Goal: Information Seeking & Learning: Learn about a topic

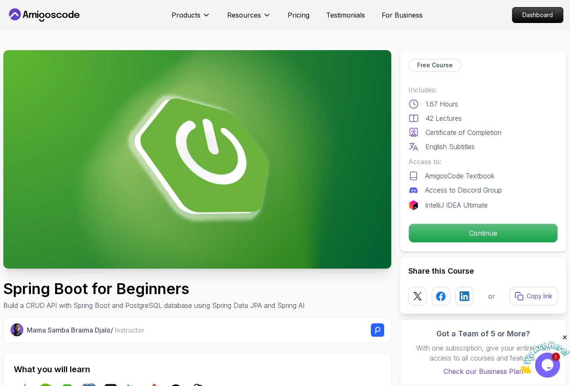
click at [305, 305] on p "Build a CRUD API with Spring Boot and PostgreSQL database using Spring Data JPA…" at bounding box center [153, 305] width 301 height 10
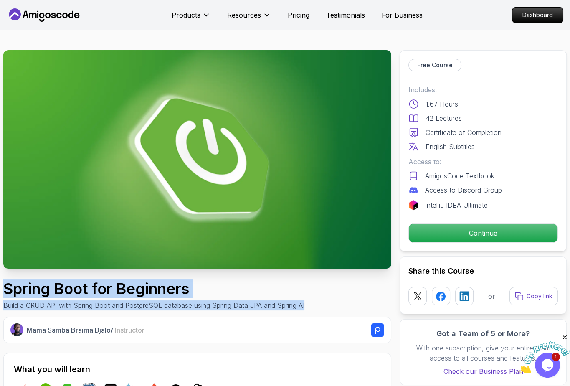
drag, startPoint x: 310, startPoint y: 305, endPoint x: 0, endPoint y: 285, distance: 310.7
drag, startPoint x: 3, startPoint y: 289, endPoint x: 345, endPoint y: 306, distance: 342.2
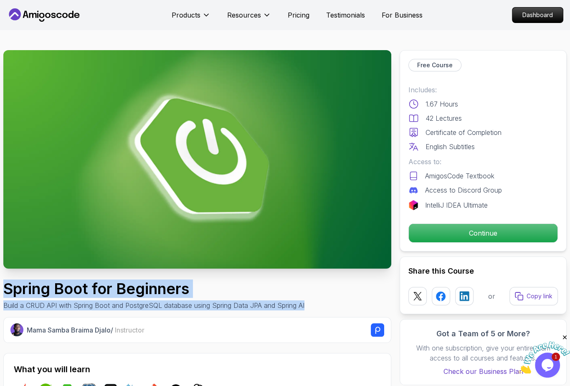
click at [345, 306] on div "Spring Boot for Beginners Build a CRUD API with Spring Boot and PostgreSQL data…" at bounding box center [197, 295] width 388 height 30
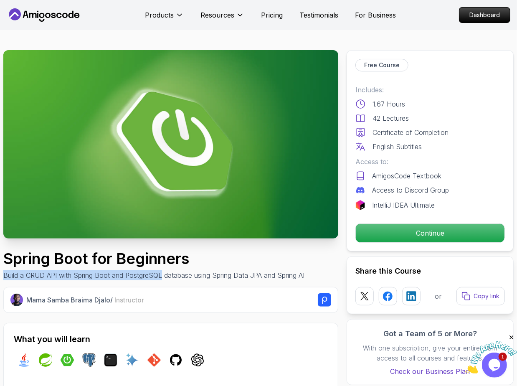
drag, startPoint x: 3, startPoint y: 274, endPoint x: 161, endPoint y: 278, distance: 158.0
click at [161, 278] on p "Build a CRUD API with Spring Boot and PostgreSQL database using Spring Data JPA…" at bounding box center [153, 275] width 301 height 10
copy p "Build a CRUD API with Spring Boot and PostgreSQL"
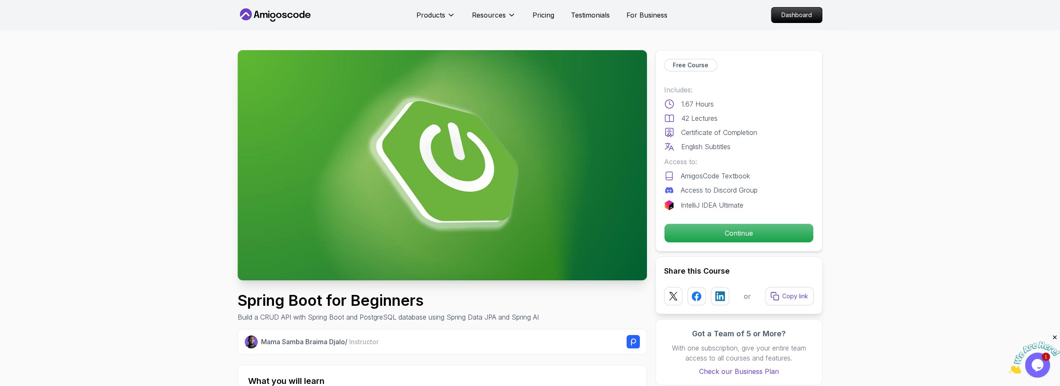
click at [365, 209] on img at bounding box center [442, 165] width 409 height 230
